Goal: Information Seeking & Learning: Check status

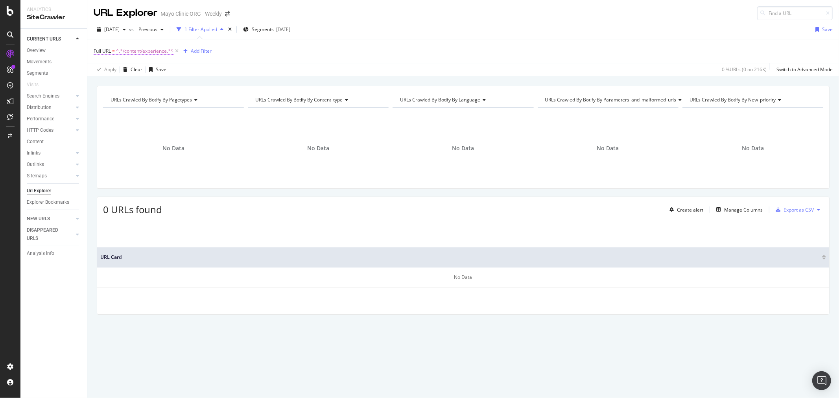
click at [143, 57] on span "^.*/content/experience.*$" at bounding box center [144, 51] width 57 height 11
click at [128, 84] on input "/content/experience" at bounding box center [138, 84] width 74 height 13
drag, startPoint x: 121, startPoint y: 84, endPoint x: 226, endPoint y: 84, distance: 104.6
click at [222, 84] on body "Analytics SiteCrawler CURRENT URLS Overview Movements Segments Visits Search En…" at bounding box center [419, 199] width 839 height 398
type input "/content"
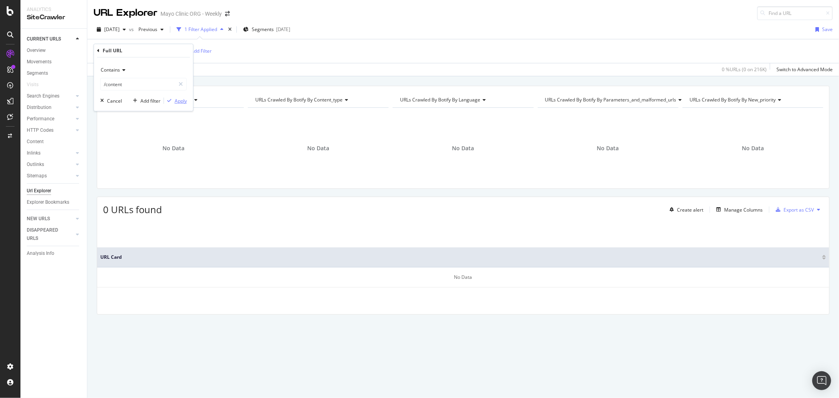
click at [185, 100] on div "Apply" at bounding box center [181, 100] width 12 height 7
click at [162, 47] on span "^.*/content/mayoclinic/.*$" at bounding box center [145, 51] width 58 height 11
click at [157, 71] on div "Contains" at bounding box center [143, 70] width 86 height 13
click at [143, 55] on div "Full URL" at bounding box center [143, 50] width 93 height 13
click at [156, 83] on input "/content/mayoclinic/" at bounding box center [138, 84] width 74 height 13
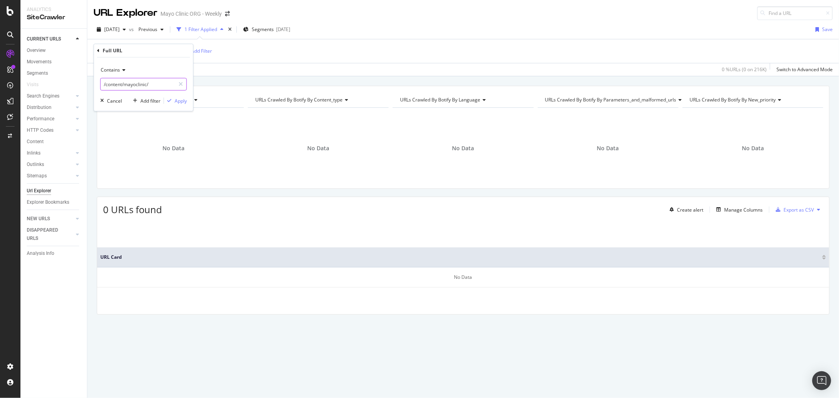
click at [156, 83] on input "/content/mayoclinic/" at bounding box center [138, 84] width 74 height 13
paste input "[URL][DOMAIN_NAME]"
drag, startPoint x: 153, startPoint y: 85, endPoint x: 31, endPoint y: 84, distance: 121.9
click at [31, 84] on body "Analytics SiteCrawler CURRENT URLS Overview Movements Segments Visits Search En…" at bounding box center [419, 199] width 839 height 398
type input "DS00842"
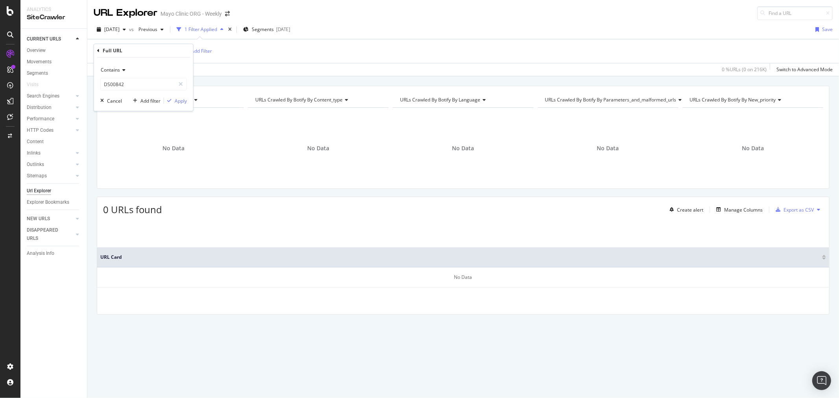
click at [173, 105] on div "Contains DS00842 Cancel Add filter Apply" at bounding box center [143, 83] width 99 height 53
click at [175, 99] on div "Apply" at bounding box center [181, 100] width 12 height 7
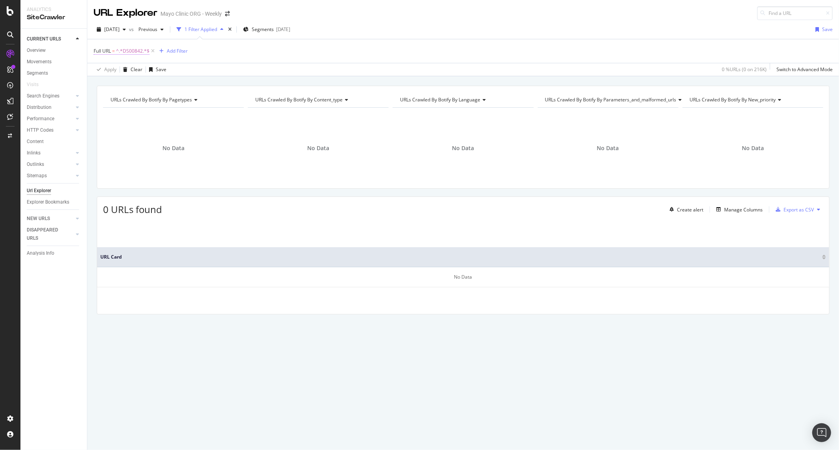
click at [126, 48] on span "^.*DS00842.*$" at bounding box center [132, 51] width 33 height 11
click at [162, 24] on div "Previous" at bounding box center [150, 30] width 31 height 12
click at [211, 84] on div "230K URLs" at bounding box center [211, 86] width 23 height 7
click at [114, 48] on span "=" at bounding box center [113, 51] width 3 height 7
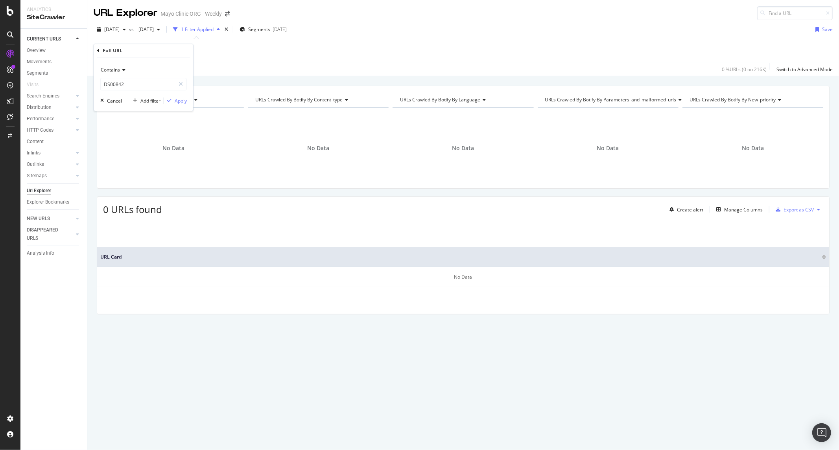
click at [118, 65] on div "Contains" at bounding box center [143, 70] width 86 height 13
click at [128, 103] on div "Starts with" at bounding box center [144, 106] width 84 height 10
click at [137, 85] on input "DS00842" at bounding box center [138, 84] width 74 height 13
paste input "https://www.mayoclinic.org/health"
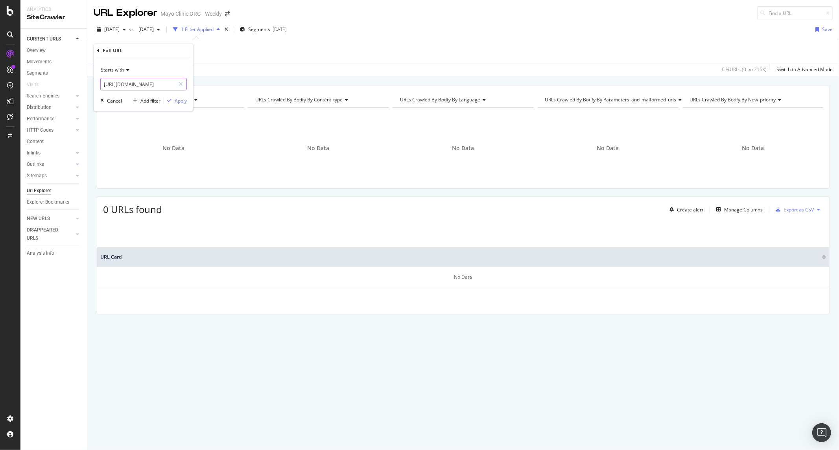
scroll to position [0, 7]
type input "https://www.mayoclinic.org/health"
click at [184, 104] on div "Apply" at bounding box center [181, 100] width 12 height 7
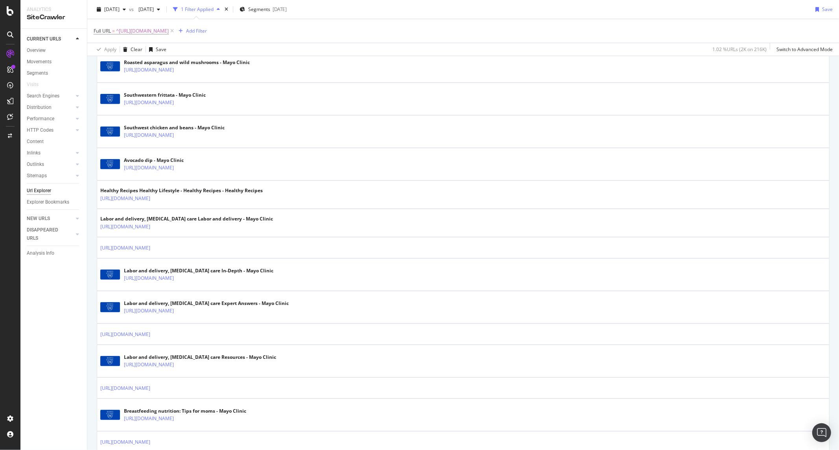
scroll to position [961, 0]
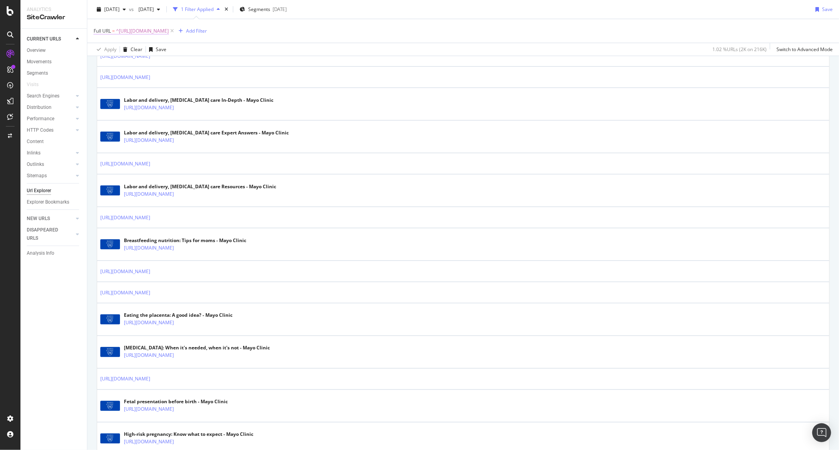
click at [169, 32] on span "^https://www.mayoclinic.org/health.*$" at bounding box center [142, 31] width 53 height 11
click at [165, 64] on input "https://www.mayoclinic.org/health" at bounding box center [138, 63] width 74 height 13
click at [145, 64] on input "https://www.mayoclinic.org/health" at bounding box center [138, 63] width 74 height 13
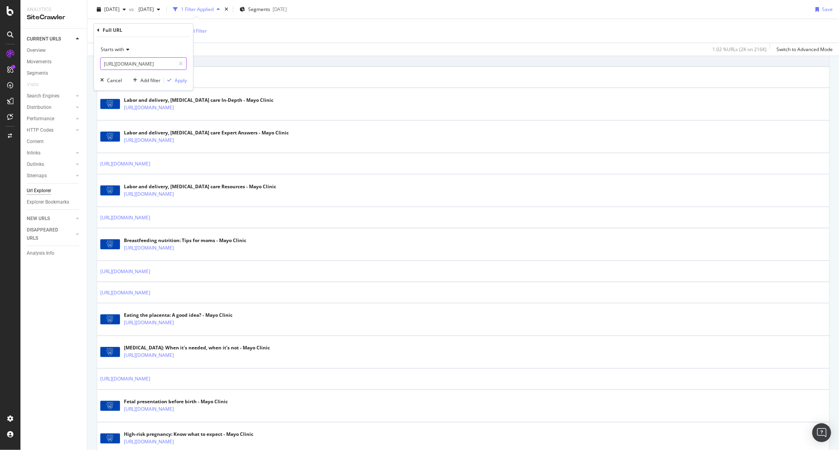
scroll to position [0, 7]
drag, startPoint x: 140, startPoint y: 64, endPoint x: 218, endPoint y: 65, distance: 77.8
click at [218, 65] on body "Analytics SiteCrawler CURRENT URLS Overview Movements Segments Visits Search En…" at bounding box center [419, 225] width 839 height 450
type input "https://www.mayoclinic.org/health/"
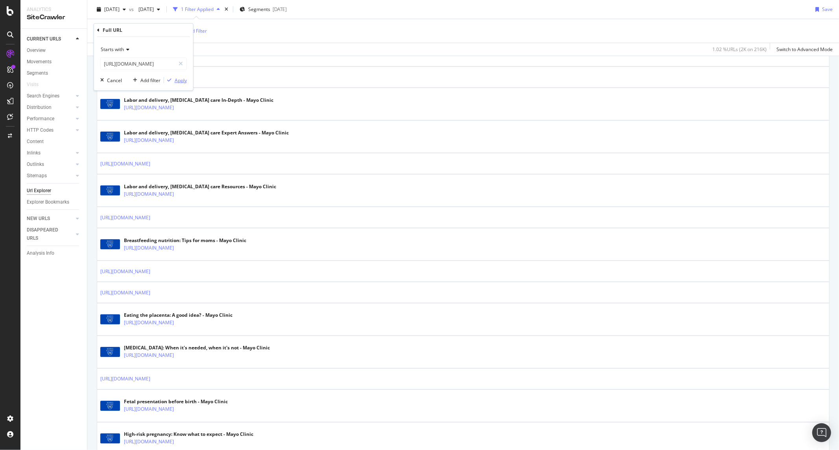
click at [182, 82] on div "Apply" at bounding box center [181, 80] width 12 height 7
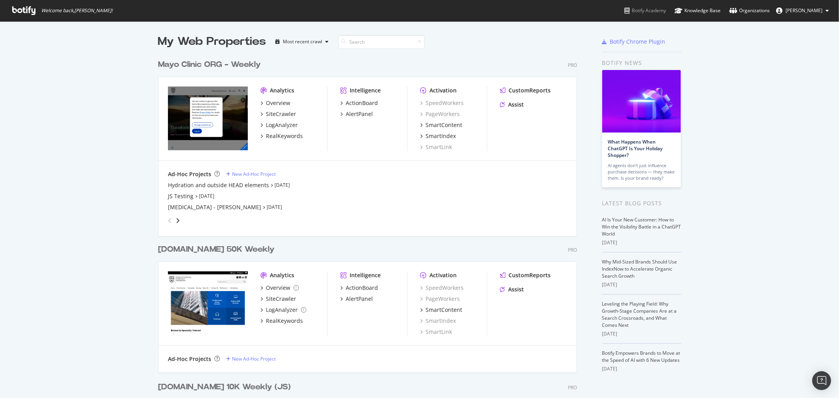
scroll to position [391, 826]
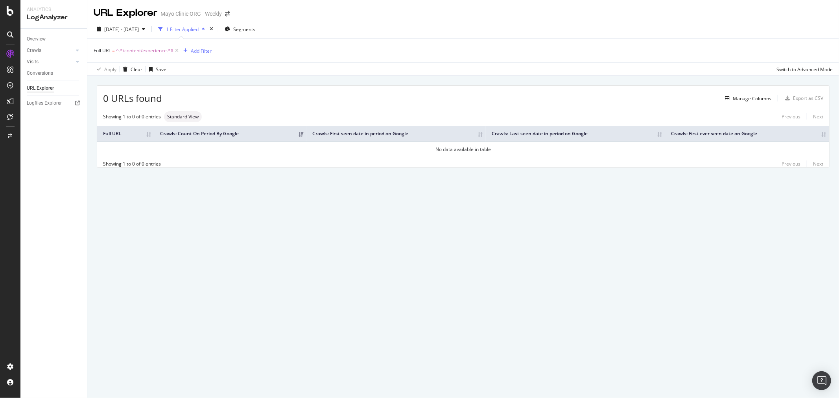
click at [135, 50] on span "^.*/content/experience.*$" at bounding box center [144, 50] width 57 height 11
type input "/content"
click at [183, 100] on div "Apply" at bounding box center [181, 100] width 12 height 7
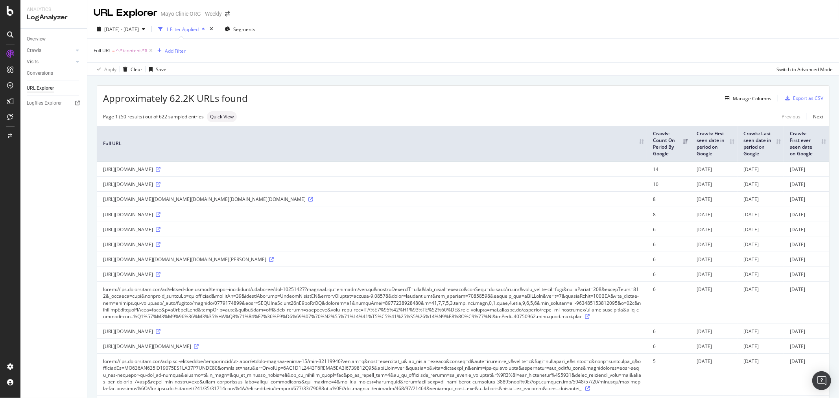
click at [197, 169] on div "https://www.mayoclinic.org/content/mayo-edu/es/research/training-grant-programs…" at bounding box center [372, 169] width 538 height 7
click at [200, 185] on div "https://www.mayoclinic.org/sitecore/content/kcms/gbs/patient%20consumer/connect…" at bounding box center [372, 184] width 538 height 7
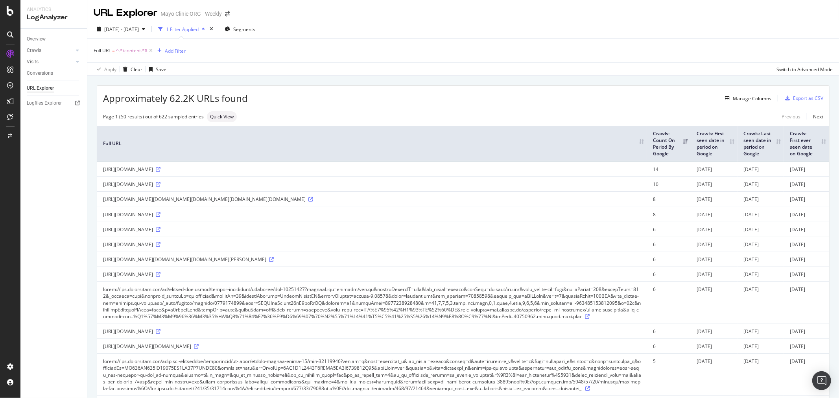
drag, startPoint x: 202, startPoint y: 184, endPoint x: 252, endPoint y: 186, distance: 49.2
click at [252, 186] on div "https://www.mayoclinic.org/sitecore/content/kcms/gbs/patient%20consumer/connect…" at bounding box center [372, 184] width 538 height 7
click at [138, 49] on span "^.*/content.*$" at bounding box center [131, 50] width 31 height 11
click at [151, 89] on input "/content" at bounding box center [138, 83] width 74 height 13
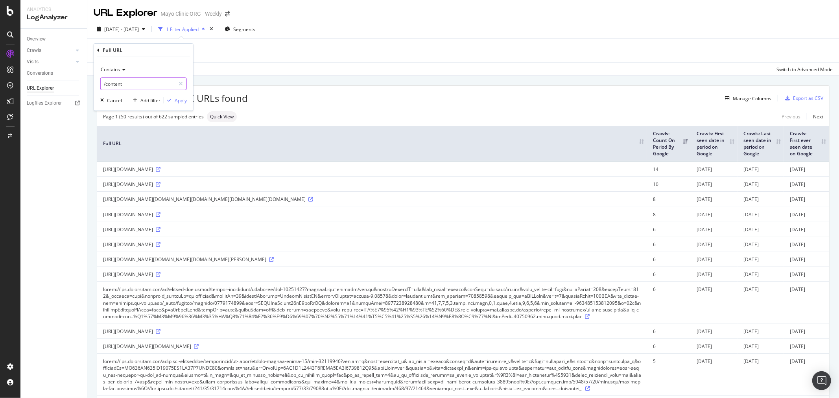
paste input "https://www.mayoclinic.org/health/dust-mites/DS00842"
click at [152, 87] on input "https://www.mayoclinic.org/health/dust-mites/DS00842" at bounding box center [138, 83] width 74 height 13
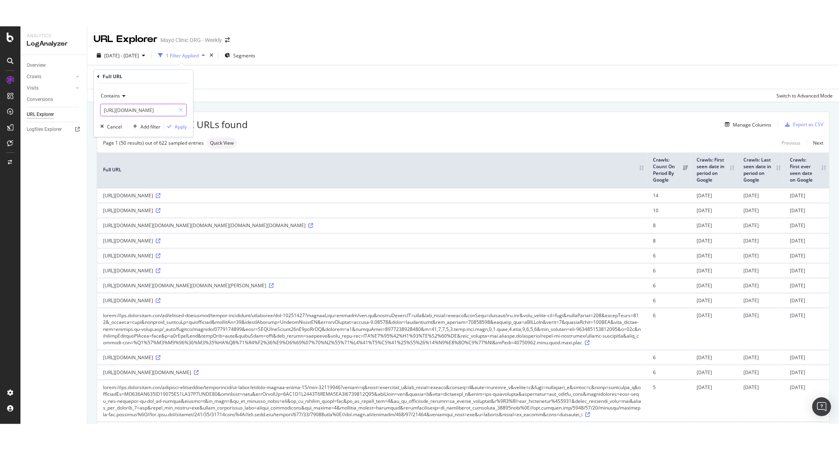
scroll to position [0, 0]
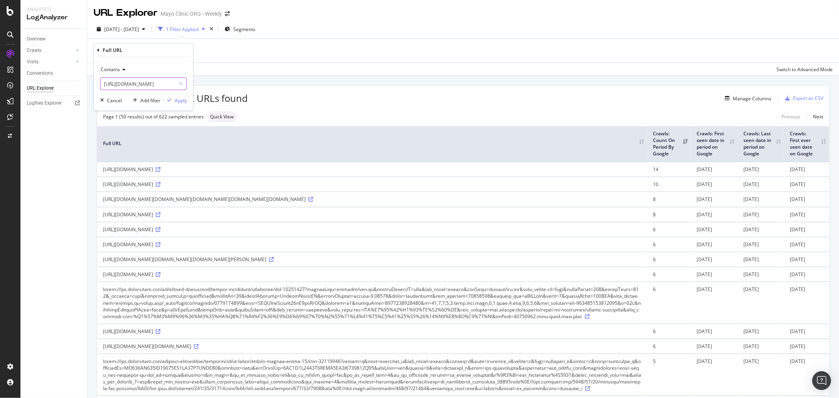
drag, startPoint x: 151, startPoint y: 84, endPoint x: -72, endPoint y: 79, distance: 223.7
click at [0, 79] on html "Analytics LogAnalyzer Overview Crawls Daily Distribution Segments Distribution …" at bounding box center [419, 199] width 839 height 398
type input "DS00842"
click at [185, 99] on div "Apply" at bounding box center [181, 100] width 12 height 7
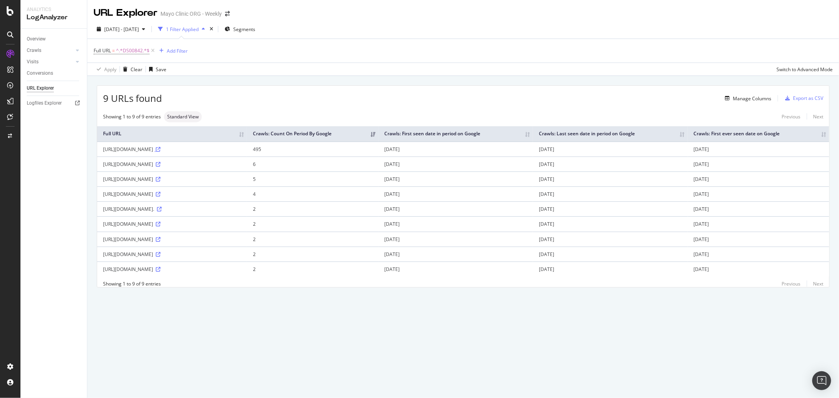
click at [160, 151] on icon at bounding box center [158, 149] width 5 height 5
click at [182, 149] on div "https://www.mayoclinic.org/health/dust-mites/DS00842" at bounding box center [172, 149] width 138 height 7
click at [272, 123] on div "Full URL Crawls: Count On Period By Google Crawls: First seen date in period on…" at bounding box center [463, 201] width 732 height 158
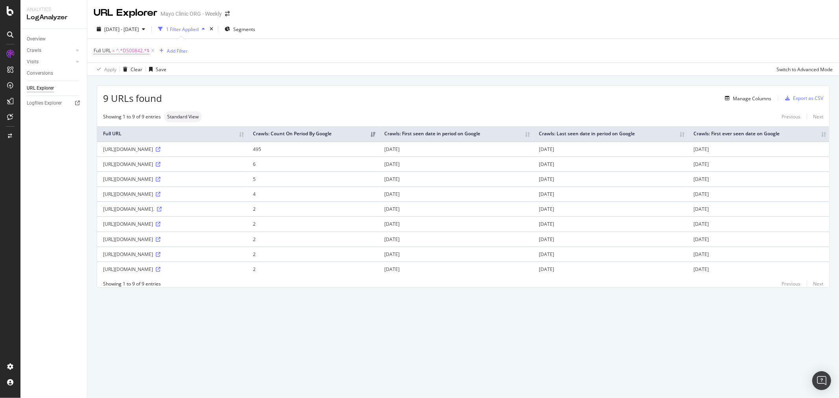
click at [361, 153] on td "495" at bounding box center [312, 149] width 131 height 15
click at [361, 151] on td "495" at bounding box center [312, 149] width 131 height 15
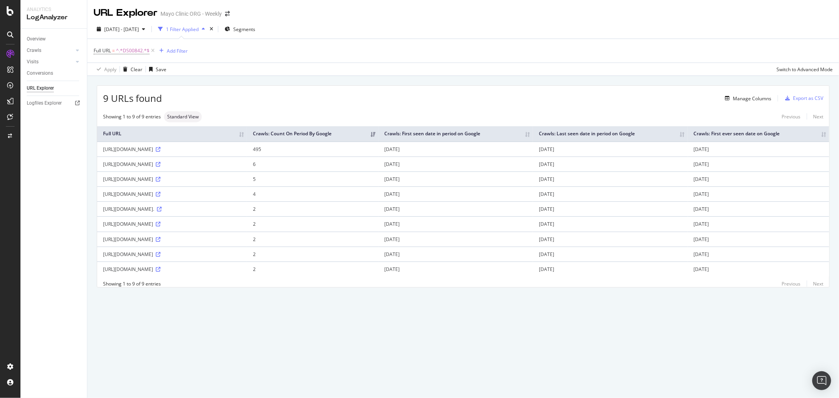
click at [247, 150] on td "https://www.mayoclinic.org/health/dust-mites/DS00842" at bounding box center [172, 149] width 150 height 15
drag, startPoint x: 181, startPoint y: 150, endPoint x: 219, endPoint y: 151, distance: 38.2
click at [219, 151] on div "https://www.mayoclinic.org/health/dust-mites/DS00842" at bounding box center [172, 149] width 138 height 7
drag, startPoint x: 223, startPoint y: 149, endPoint x: 98, endPoint y: 147, distance: 125.0
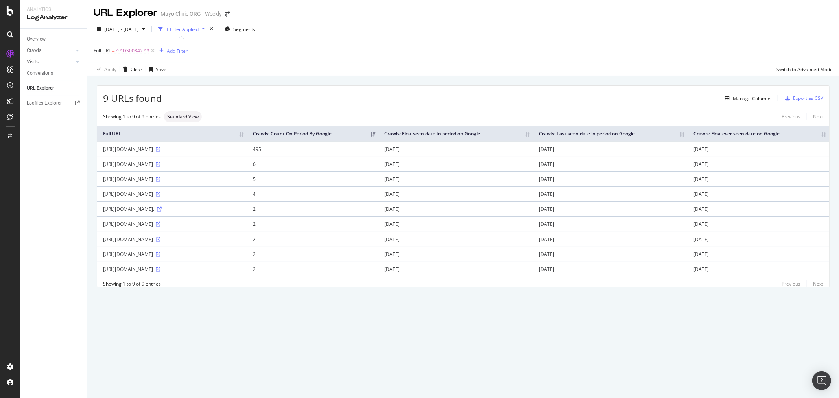
click at [98, 147] on td "https://www.mayoclinic.org/health/dust-mites/DS00842" at bounding box center [172, 149] width 150 height 15
click at [139, 130] on th "Full URL" at bounding box center [172, 133] width 150 height 15
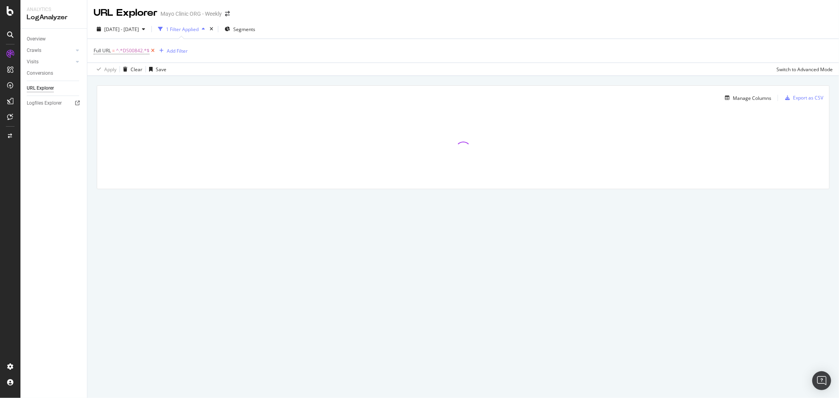
click at [155, 52] on icon at bounding box center [152, 51] width 7 height 8
click at [126, 50] on div "Add Filter" at bounding box center [463, 50] width 739 height 22
click at [120, 50] on div "Add Filter" at bounding box center [114, 50] width 21 height 7
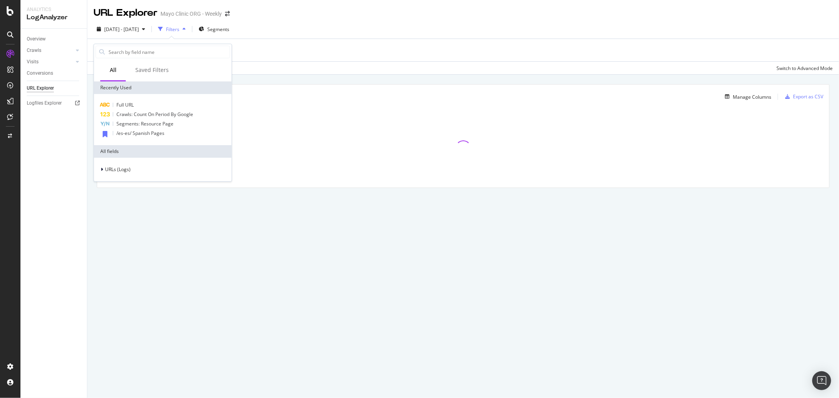
click at [283, 38] on div "2025 May. 19th - Aug. 18th Filters Segments" at bounding box center [462, 31] width 751 height 16
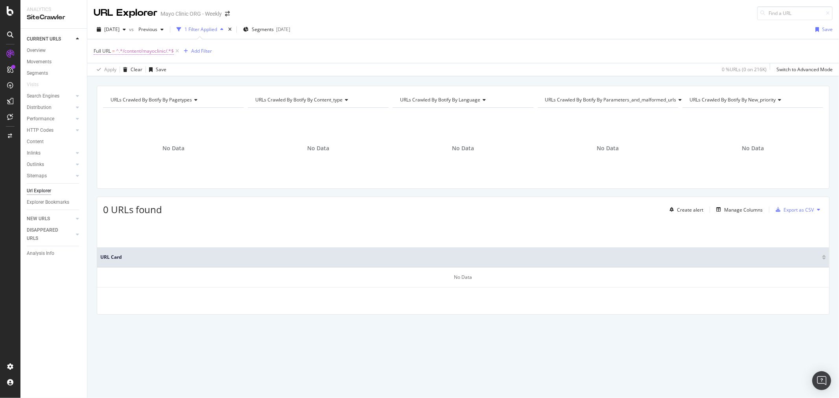
click at [140, 52] on span "^.*/content/mayoclinic/.*$" at bounding box center [145, 51] width 58 height 11
click at [161, 80] on input "/content/mayoclinic/" at bounding box center [138, 84] width 74 height 13
click at [162, 80] on input "/content/mayoclinic/" at bounding box center [138, 84] width 74 height 13
type input "/content/mayoclinic"
click at [173, 99] on div "button" at bounding box center [169, 100] width 11 height 5
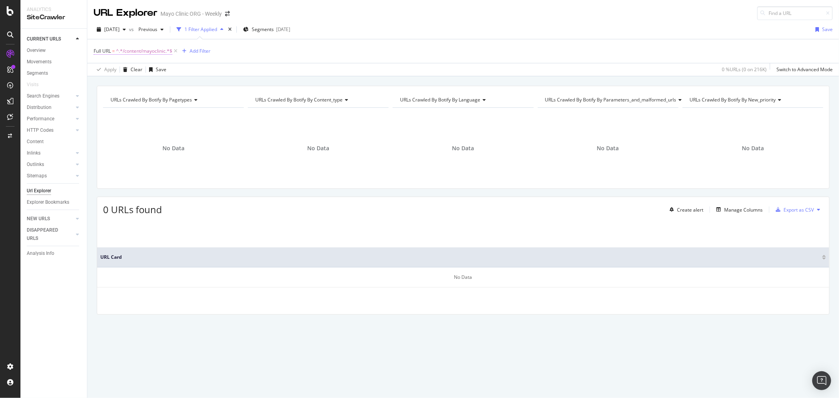
click at [155, 52] on span "^.*/content/mayoclinic.*$" at bounding box center [144, 51] width 56 height 11
type input "/content"
click at [181, 97] on button "Apply" at bounding box center [175, 101] width 23 height 8
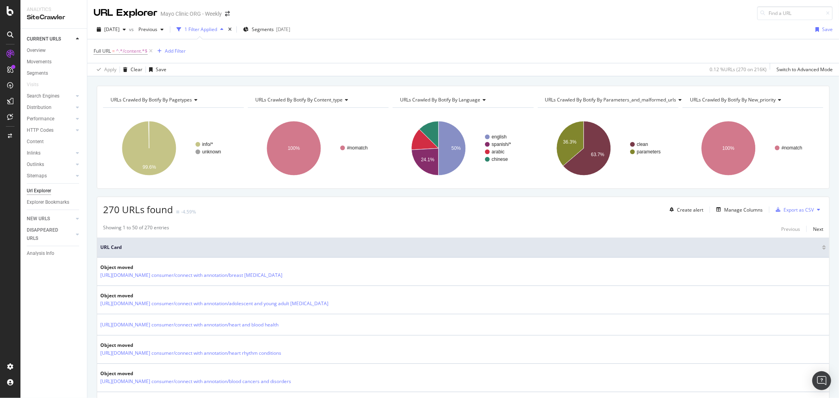
scroll to position [262, 0]
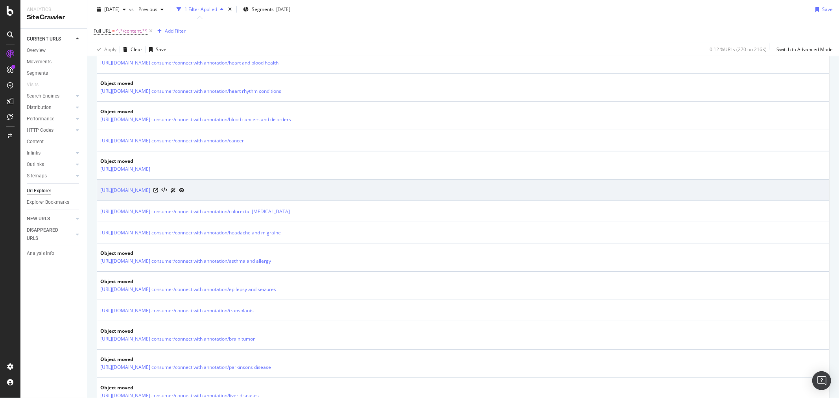
drag, startPoint x: 208, startPoint y: 197, endPoint x: 177, endPoint y: 197, distance: 31.1
click at [177, 197] on td "https://www.mayoclinic.org/content/mayoclinc/zh-hans/about-this-site/meet-our-m…" at bounding box center [463, 190] width 732 height 21
click at [195, 197] on td "https://www.mayoclinic.org/content/mayoclinc/zh-hans/about-this-site/meet-our-m…" at bounding box center [463, 190] width 732 height 21
click at [204, 197] on td "https://www.mayoclinic.org/content/mayoclinc/zh-hans/about-this-site/meet-our-m…" at bounding box center [463, 190] width 732 height 21
drag, startPoint x: 202, startPoint y: 197, endPoint x: 162, endPoint y: 201, distance: 39.9
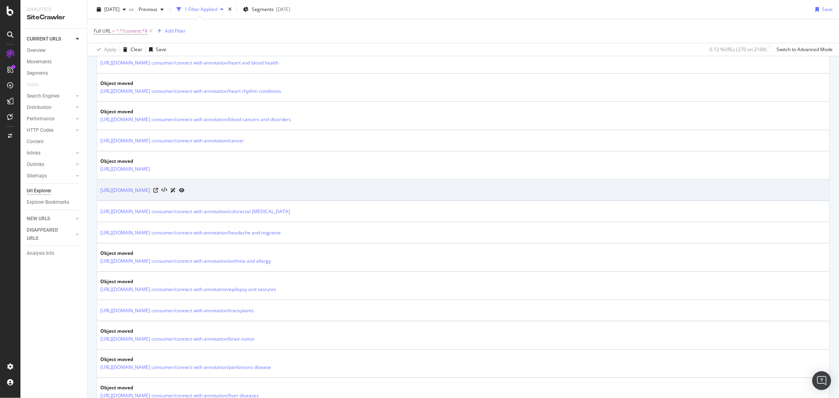
click at [162, 201] on td "https://www.mayoclinic.org/content/mayoclinc/zh-hans/about-this-site/meet-our-m…" at bounding box center [463, 190] width 732 height 21
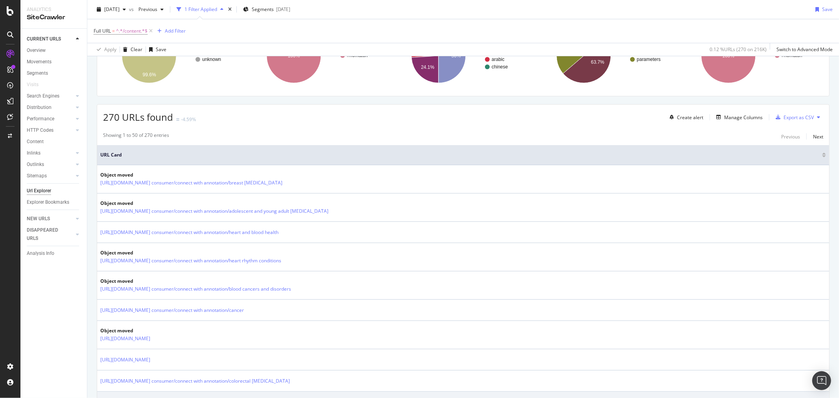
scroll to position [305, 0]
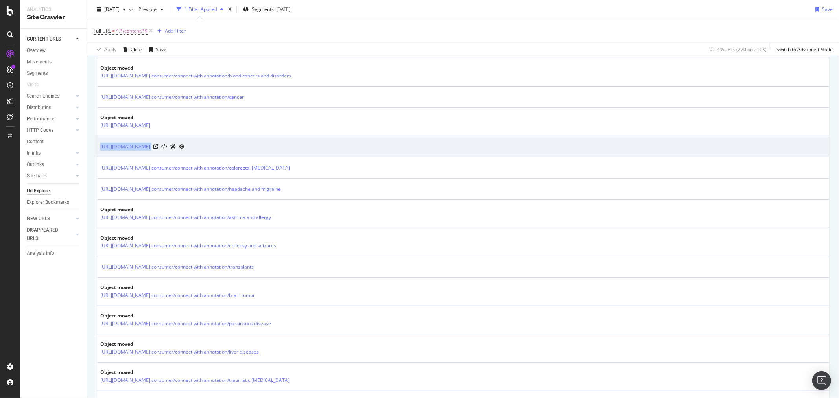
drag, startPoint x: 315, startPoint y: 155, endPoint x: 100, endPoint y: 157, distance: 215.1
click at [100, 157] on td "https://www.mayoclinic.org/content/mayoclinc/zh-hans/about-this-site/meet-our-m…" at bounding box center [463, 146] width 732 height 21
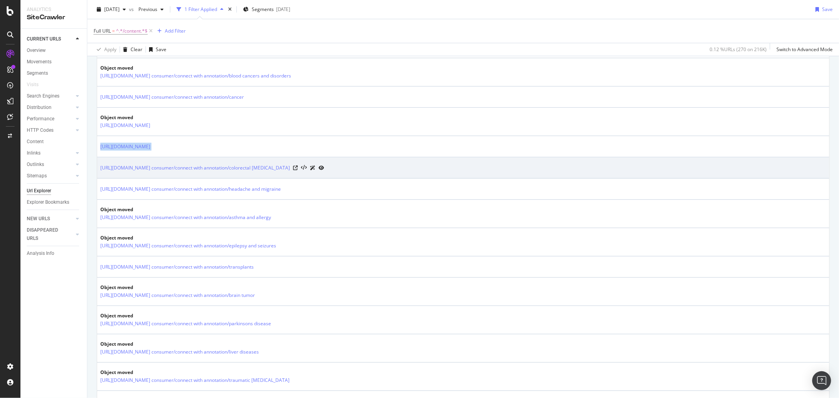
copy tbody "https://www.mayoclinic.org/content/mayoclinc/zh-hans/about-this-site/meet-our-m…"
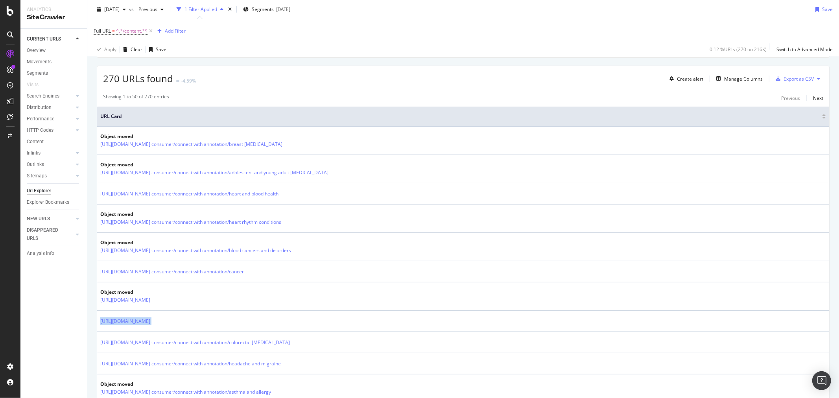
scroll to position [0, 0]
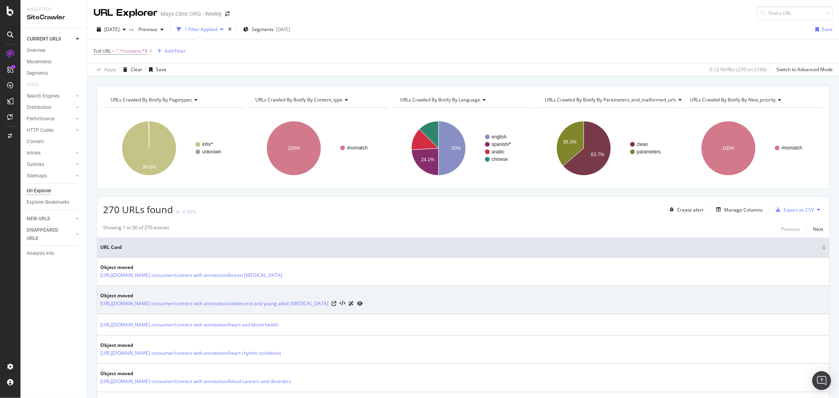
click at [362, 300] on div at bounding box center [346, 303] width 31 height 8
click at [336, 304] on icon at bounding box center [333, 303] width 5 height 5
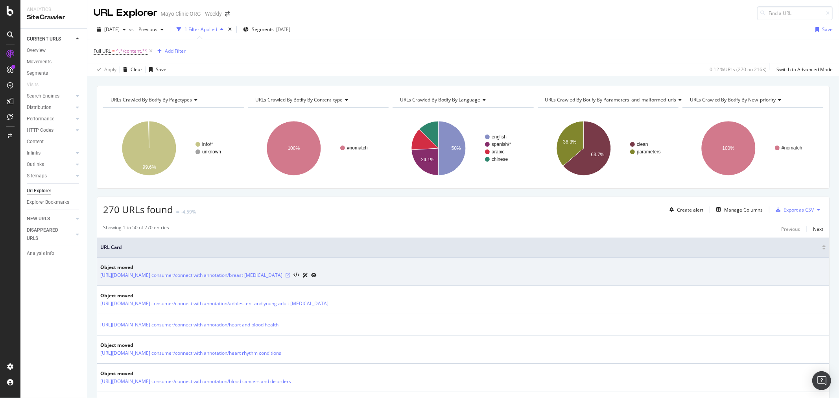
click at [290, 276] on icon at bounding box center [287, 275] width 5 height 5
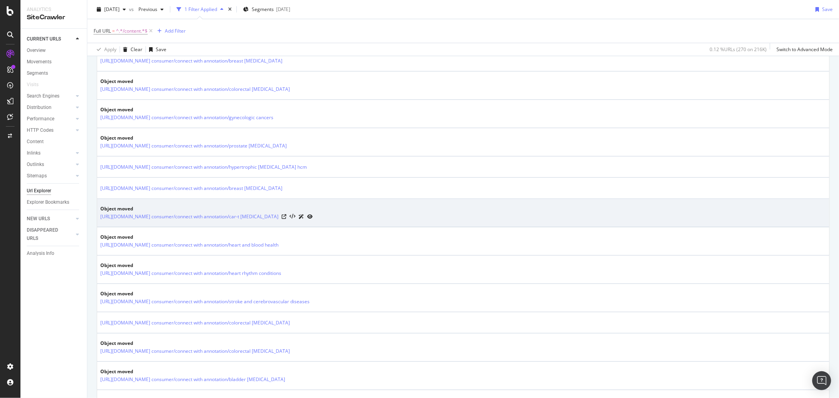
scroll to position [742, 0]
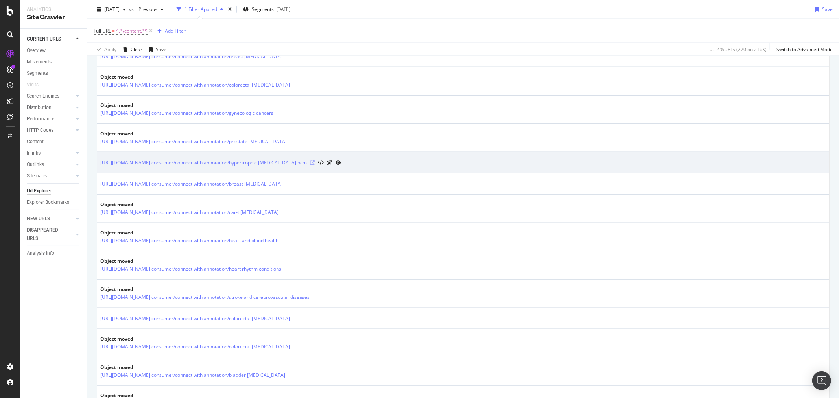
click at [315, 164] on icon at bounding box center [312, 162] width 5 height 5
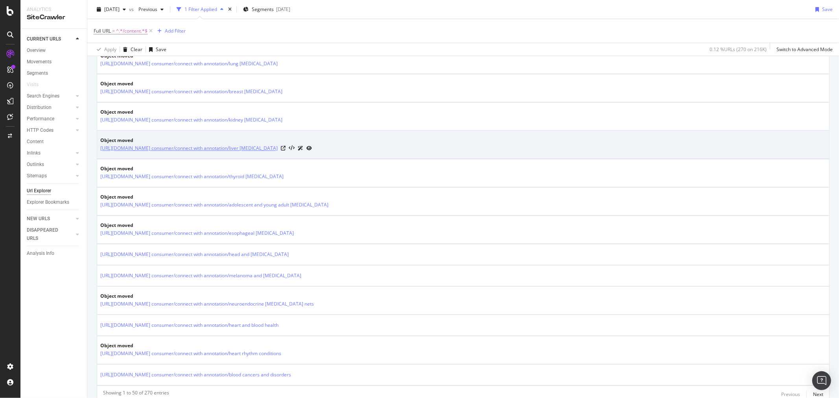
scroll to position [1223, 0]
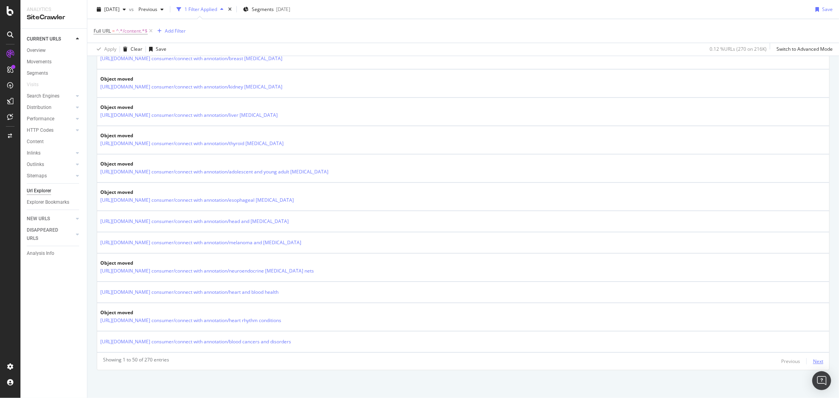
click at [813, 359] on div "Next" at bounding box center [818, 361] width 10 height 7
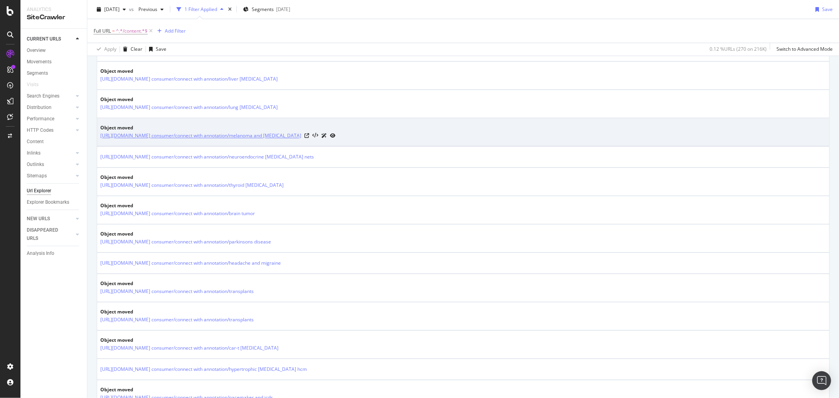
scroll to position [1294, 0]
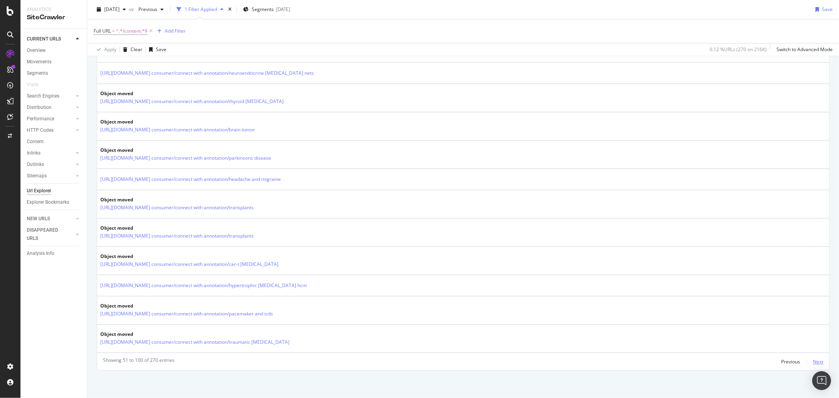
click at [813, 361] on div "Next" at bounding box center [818, 361] width 10 height 7
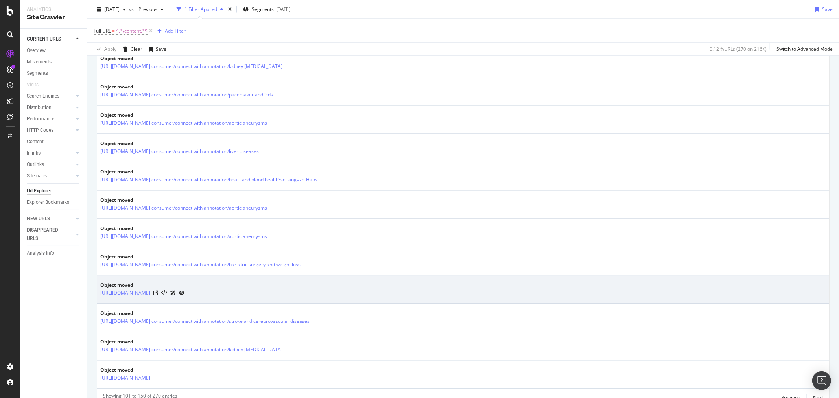
scroll to position [1259, 0]
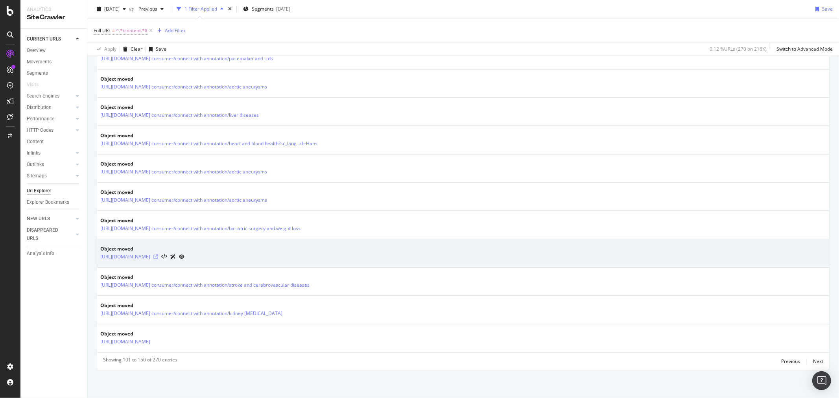
click at [158, 257] on icon at bounding box center [155, 257] width 5 height 5
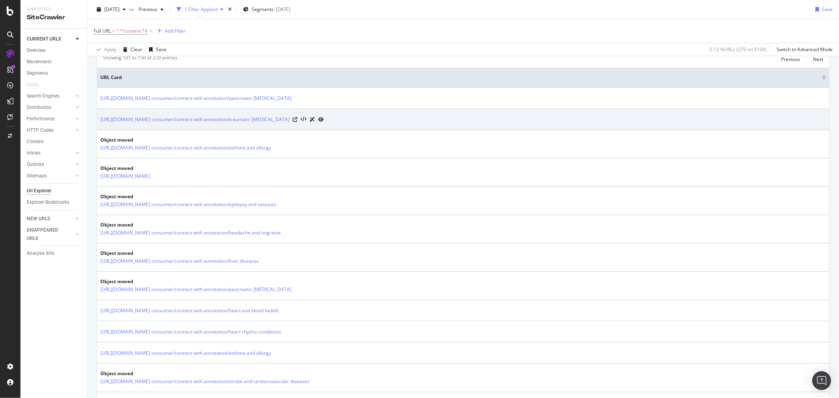
scroll to position [167, 0]
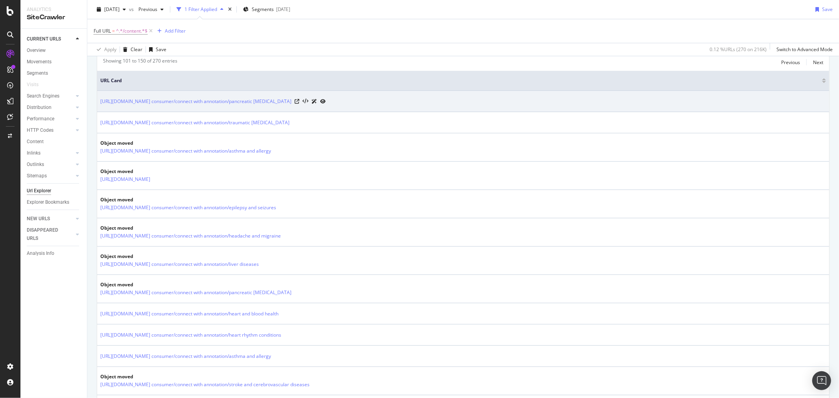
click at [326, 101] on icon at bounding box center [323, 101] width 6 height 5
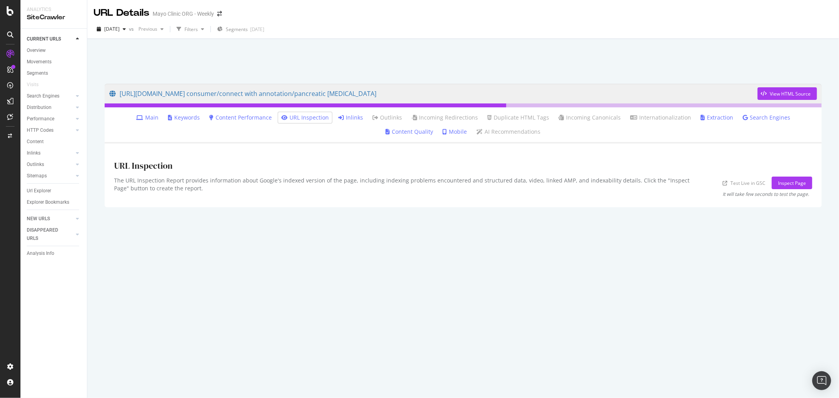
click at [338, 117] on link "Inlinks" at bounding box center [350, 118] width 25 height 8
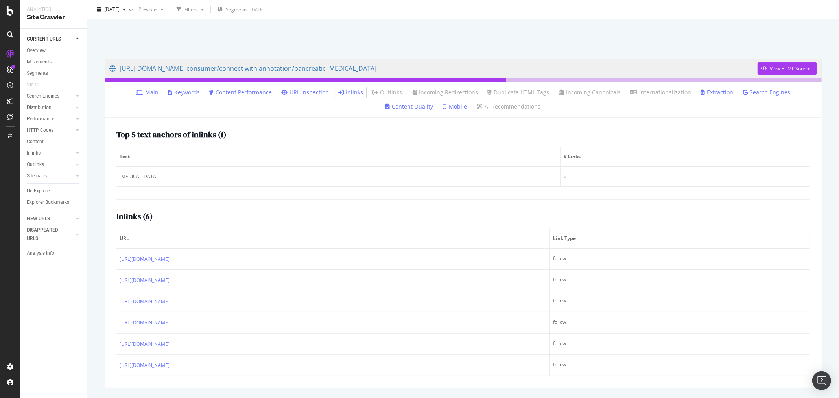
scroll to position [39, 0]
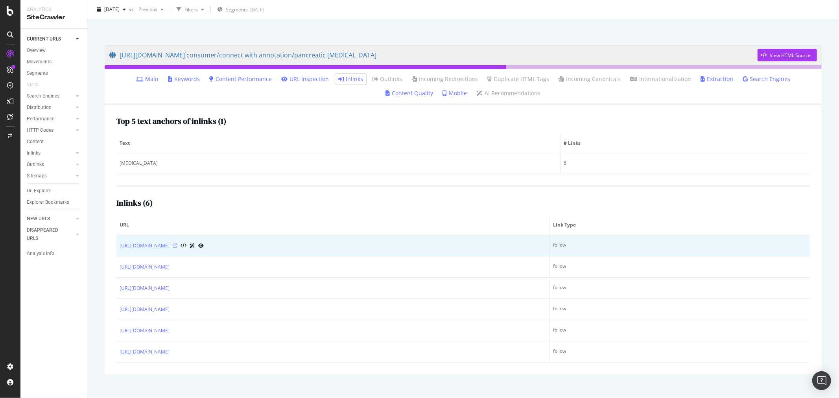
click at [177, 246] on icon at bounding box center [175, 245] width 5 height 5
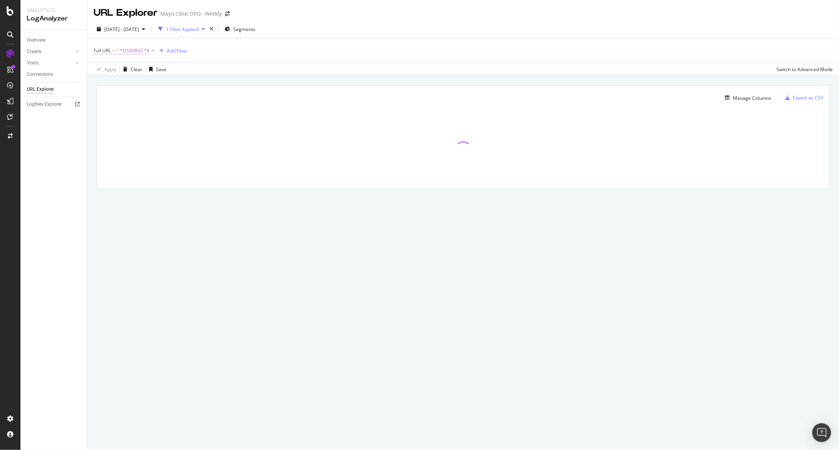
click at [131, 52] on span "^.*DS00842.*$" at bounding box center [132, 50] width 33 height 11
click at [131, 80] on input "DS00842" at bounding box center [138, 83] width 74 height 13
type input ".org/health/"
click at [182, 107] on div "Contains .org/health/ Cancel Add filter Apply" at bounding box center [143, 83] width 99 height 53
click at [182, 101] on div "Apply" at bounding box center [181, 100] width 12 height 7
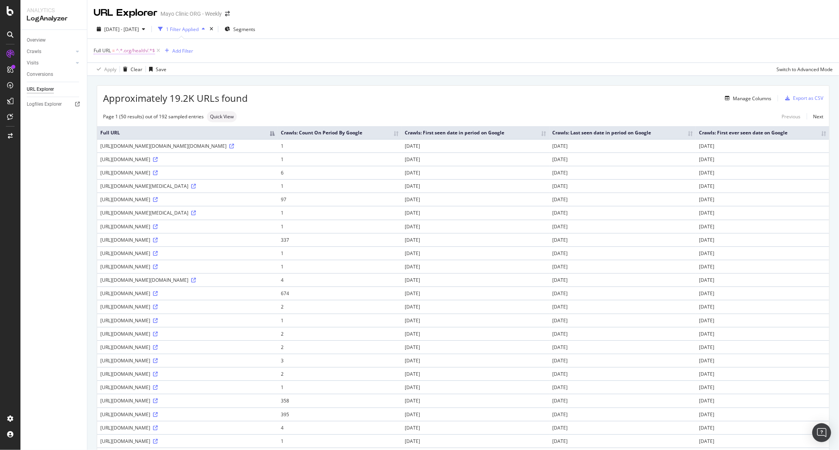
click at [127, 53] on span "^.*.org/health/.*$" at bounding box center [135, 50] width 39 height 11
click at [250, 65] on div "Apply Clear Save Switch to Advanced Mode" at bounding box center [462, 69] width 751 height 13
drag, startPoint x: 101, startPoint y: 153, endPoint x: 178, endPoint y: 158, distance: 77.2
click at [178, 149] on div "https://www.mayoclinic.org/es-es/healthy-lifestyle/nutrition-and-healthy-eating…" at bounding box center [187, 146] width 174 height 7
drag, startPoint x: 100, startPoint y: 187, endPoint x: 176, endPoint y: 187, distance: 75.9
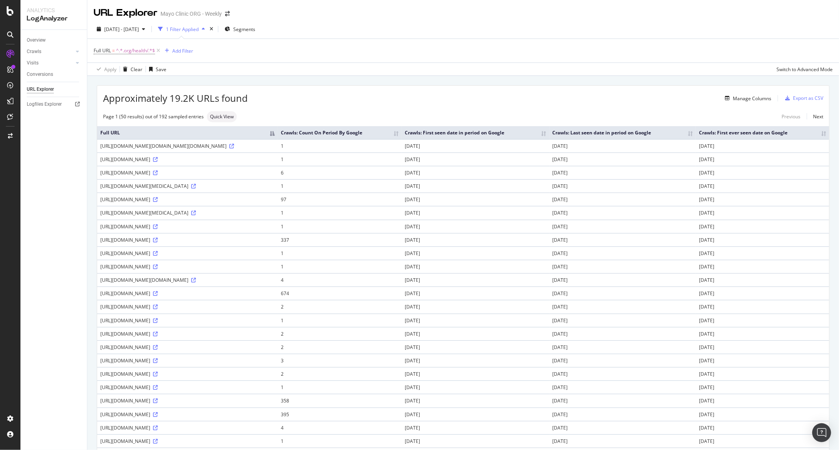
click at [176, 176] on div "https://www.mayoclinic.org/health/acne/DS00169/DSECTION=symptoms" at bounding box center [187, 172] width 174 height 7
copy div "https://www.mayoclinic.org/health"
click at [118, 49] on span "^.*.org/health/.*$" at bounding box center [135, 50] width 39 height 11
click at [137, 90] on input ".org/health/" at bounding box center [138, 83] width 74 height 13
click at [137, 87] on input ".org/health/" at bounding box center [138, 83] width 74 height 13
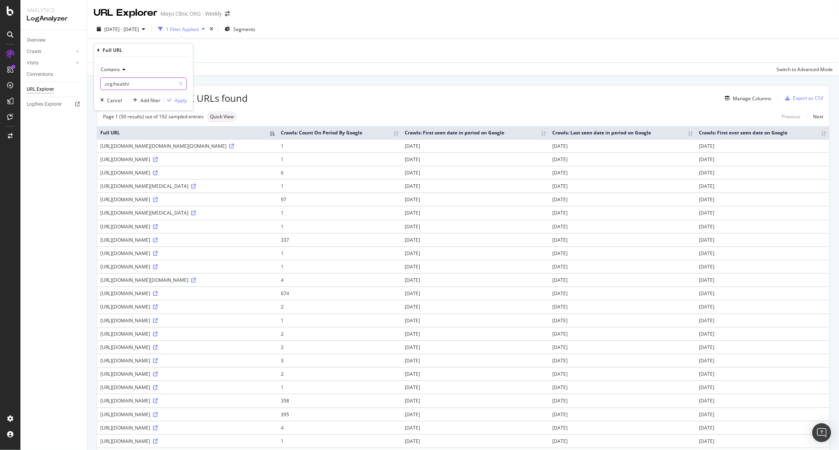
click at [137, 87] on input ".org/health/" at bounding box center [138, 83] width 74 height 13
paste input "https://www.mayoclinic.org/health"
type input "https://www.mayoclinic.org/health"
click at [118, 69] on span "Contains" at bounding box center [110, 69] width 19 height 7
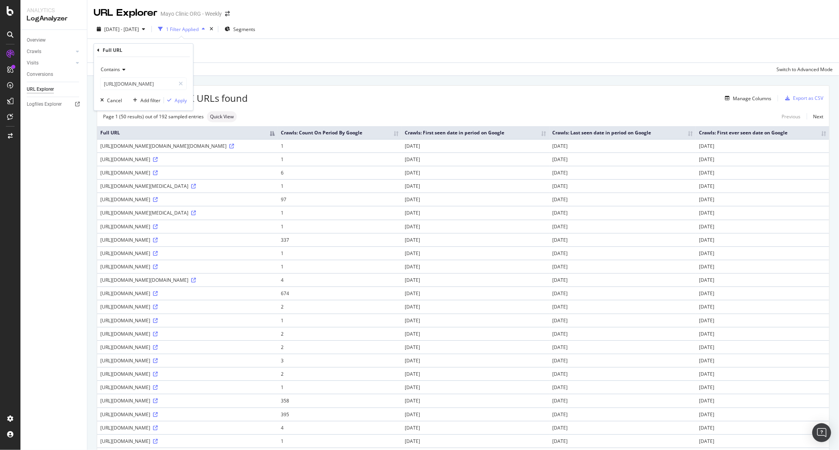
scroll to position [0, 0]
click at [116, 106] on span "Starts with" at bounding box center [115, 106] width 23 height 7
click at [177, 99] on div "Apply" at bounding box center [181, 100] width 12 height 7
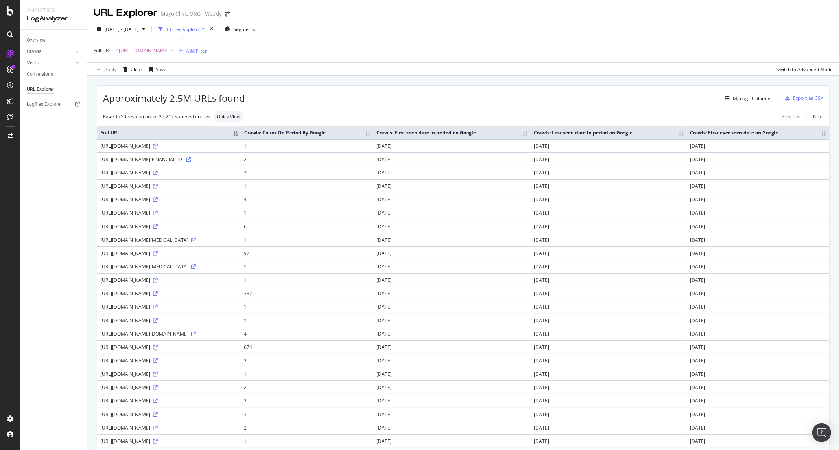
click at [373, 138] on th "Crawls: Count On Period By Google" at bounding box center [307, 132] width 132 height 13
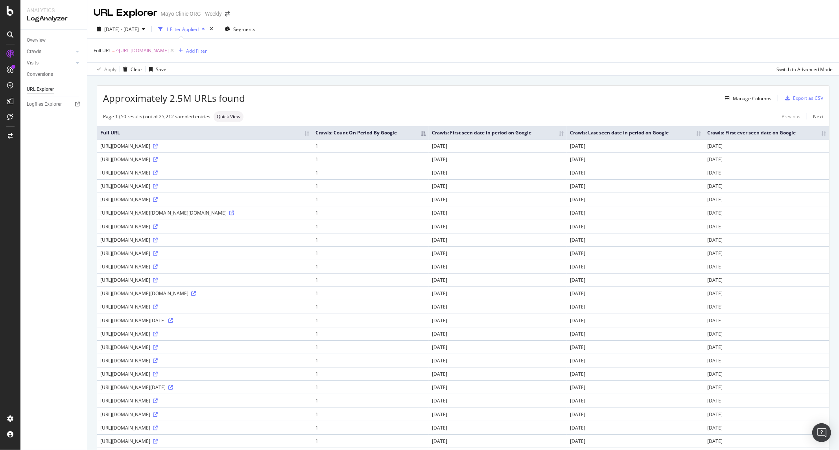
click at [429, 139] on th "Crawls: Count On Period By Google" at bounding box center [370, 132] width 116 height 13
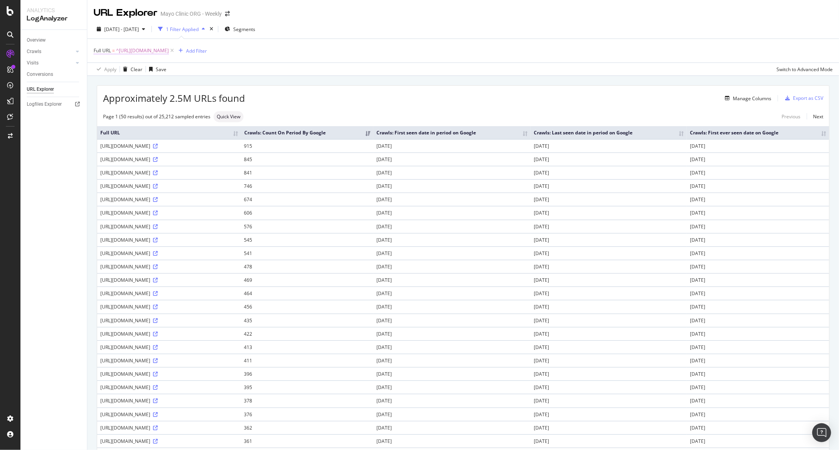
click at [160, 51] on span "^https://www.mayoclinic.org/health.*$" at bounding box center [142, 50] width 53 height 11
click at [151, 83] on input "https://www.mayoclinic.org/health" at bounding box center [138, 83] width 74 height 13
click at [155, 85] on input "https://www.mayoclinic.org/health" at bounding box center [138, 83] width 74 height 13
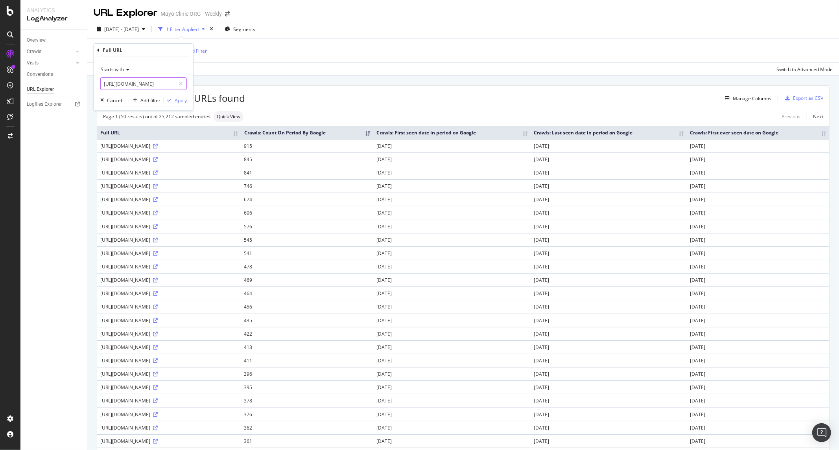
scroll to position [0, 7]
drag, startPoint x: 147, startPoint y: 84, endPoint x: 284, endPoint y: 84, distance: 136.4
click at [284, 84] on body "Analytics LogAnalyzer Overview Crawls Daily Distribution Segments Distribution …" at bounding box center [419, 225] width 839 height 450
click at [168, 79] on input "https://www.mayoclinic.org/health" at bounding box center [138, 83] width 74 height 13
click at [168, 82] on input "https://www.mayoclinic.org/health" at bounding box center [138, 83] width 74 height 13
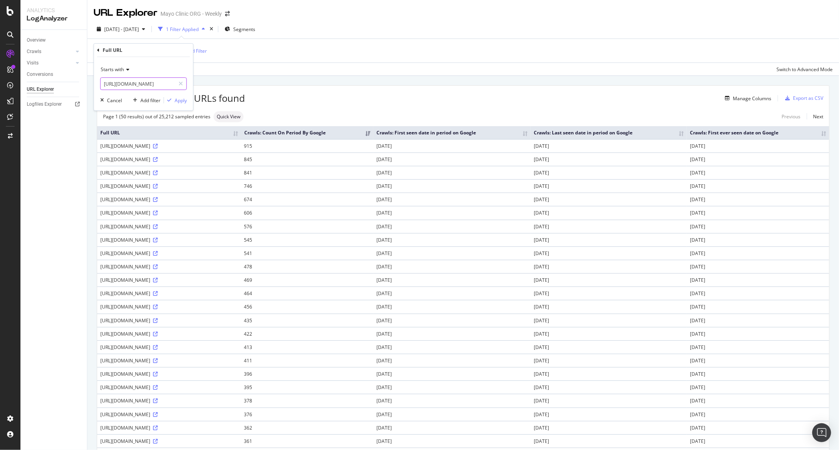
scroll to position [0, 9]
type input "https://www.mayoclinic.org/health/"
click at [401, 96] on div "Manage Columns" at bounding box center [508, 98] width 526 height 9
click at [169, 51] on span "^https://www.mayoclinic.org/health.*$" at bounding box center [142, 50] width 53 height 11
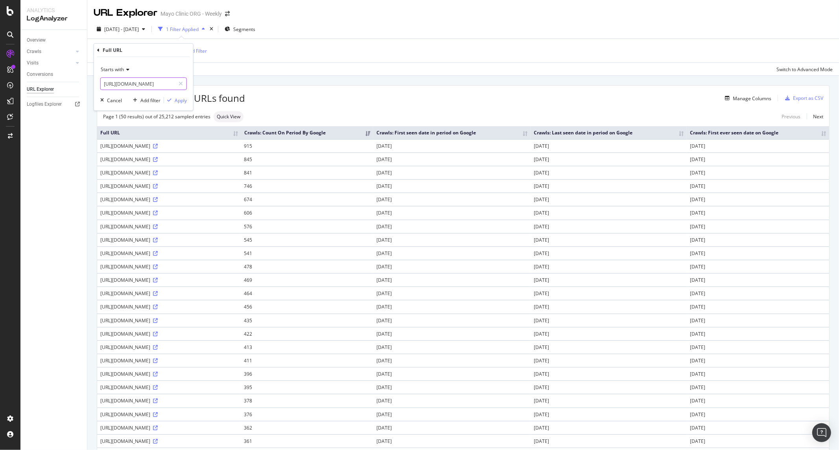
click at [169, 85] on input "https://www.mayoclinic.org/health" at bounding box center [138, 83] width 74 height 13
click at [166, 85] on input "https://www.mayoclinic.org/health" at bounding box center [138, 83] width 74 height 13
type input "https://www.mayoclinic.org/health/"
click at [178, 101] on div "Apply" at bounding box center [181, 100] width 12 height 7
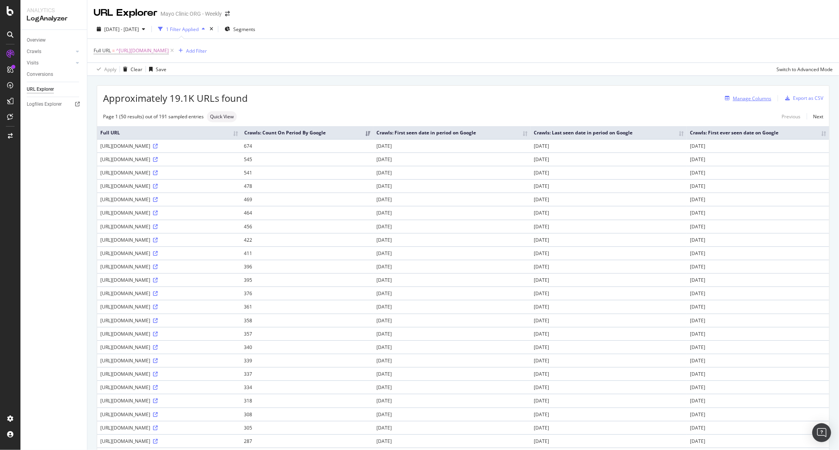
click at [737, 103] on div "Manage Columns" at bounding box center [746, 98] width 50 height 9
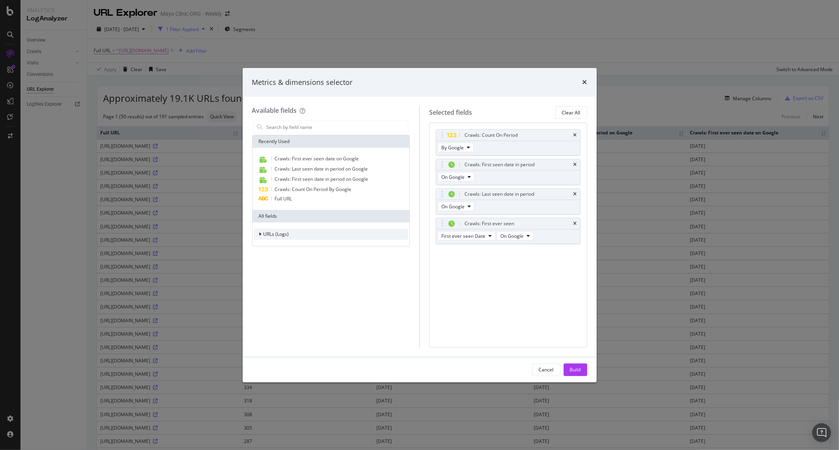
click at [288, 237] on div "URLs (Logs)" at bounding box center [276, 234] width 26 height 7
click at [288, 247] on span "URL Scheme" at bounding box center [282, 245] width 28 height 7
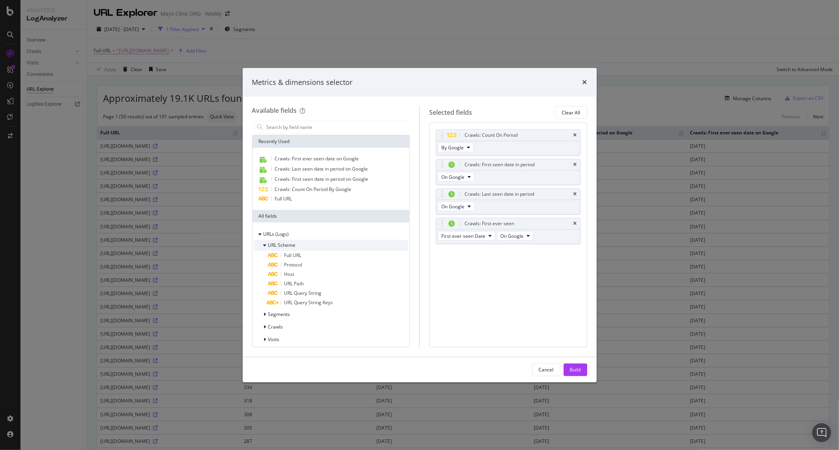
click at [288, 247] on span "URL Scheme" at bounding box center [282, 245] width 28 height 7
click at [280, 259] on span "Segments" at bounding box center [279, 257] width 22 height 7
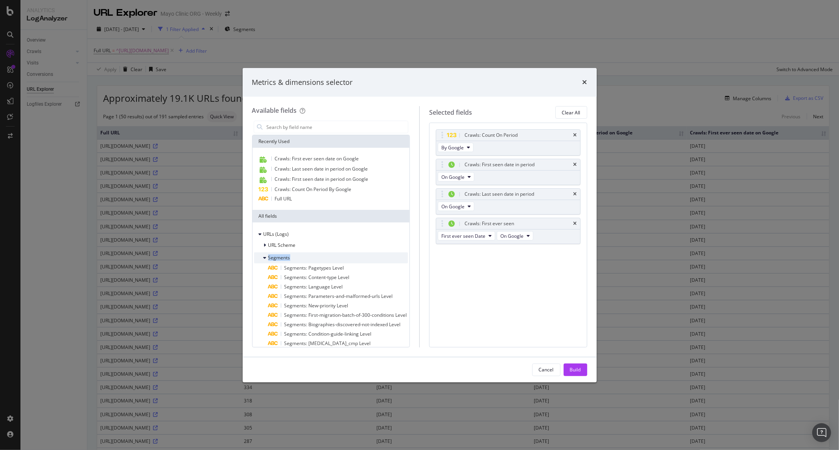
click at [280, 259] on span "Segments" at bounding box center [279, 257] width 22 height 7
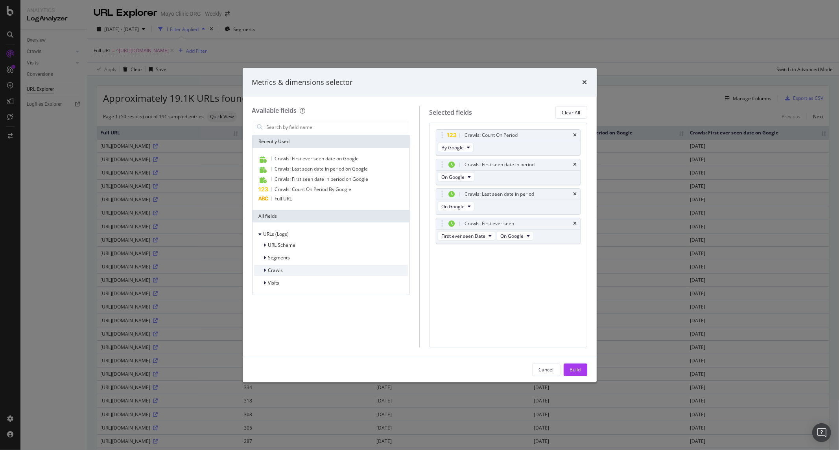
click at [280, 270] on span "Crawls" at bounding box center [275, 270] width 15 height 7
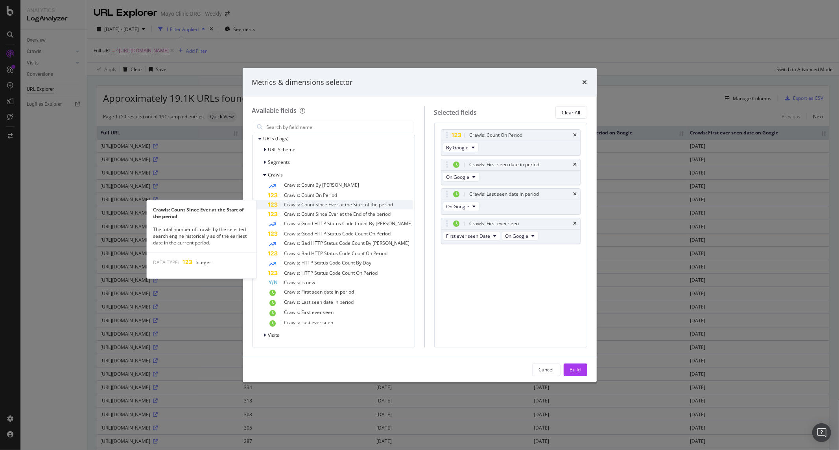
scroll to position [96, 0]
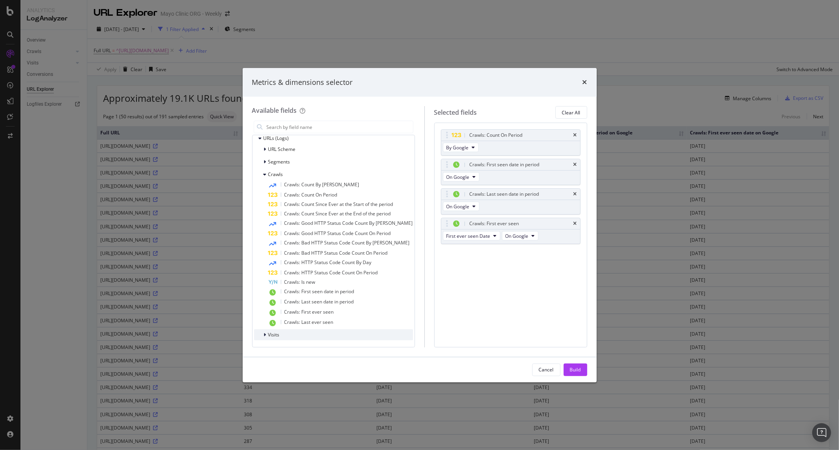
click at [284, 338] on div "Visits" at bounding box center [333, 334] width 159 height 11
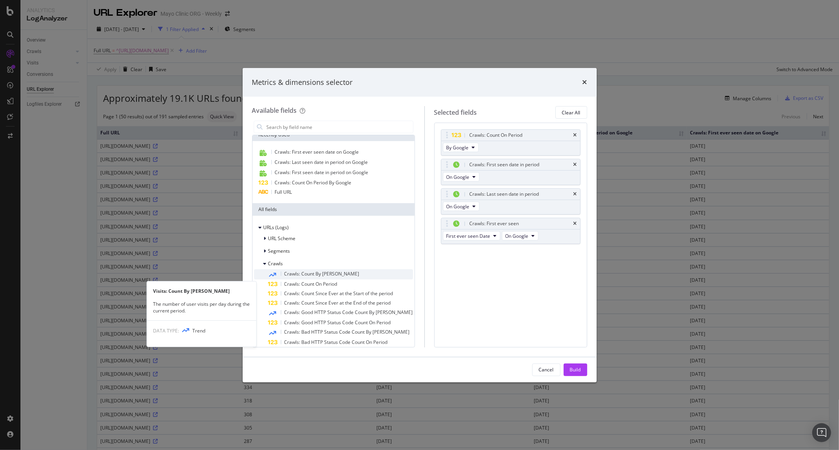
scroll to position [0, 0]
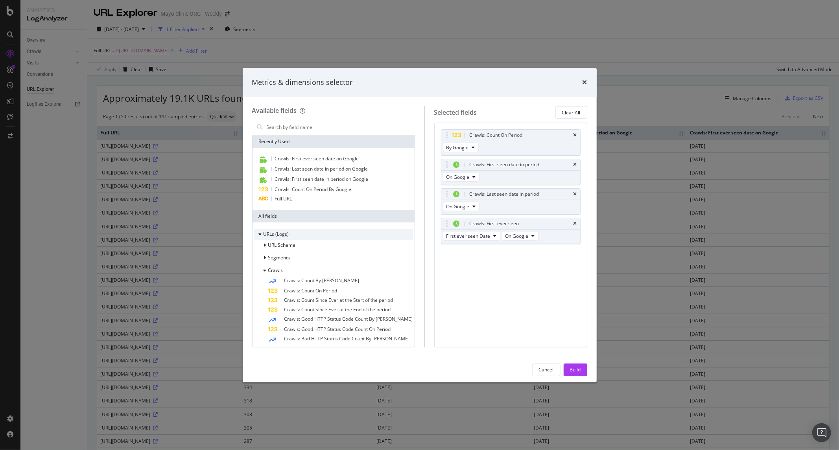
click at [290, 237] on div "URLs (Logs)" at bounding box center [333, 234] width 159 height 11
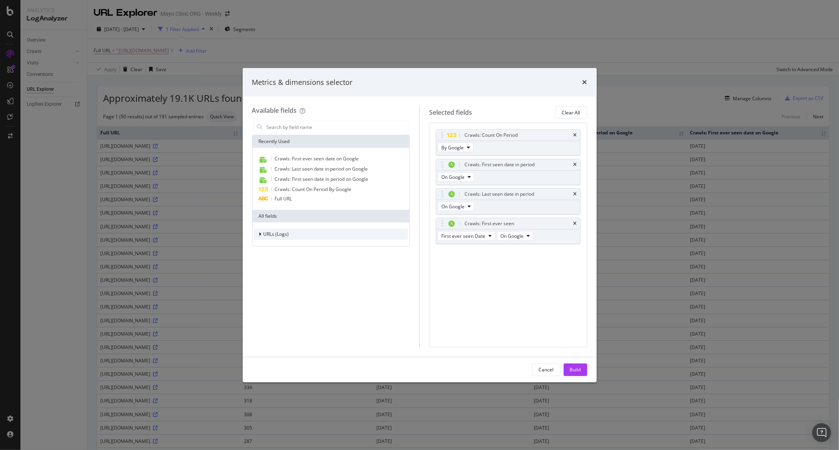
click at [290, 237] on div "URLs (Logs)" at bounding box center [331, 234] width 154 height 11
click at [290, 247] on span "URL Scheme" at bounding box center [282, 245] width 28 height 7
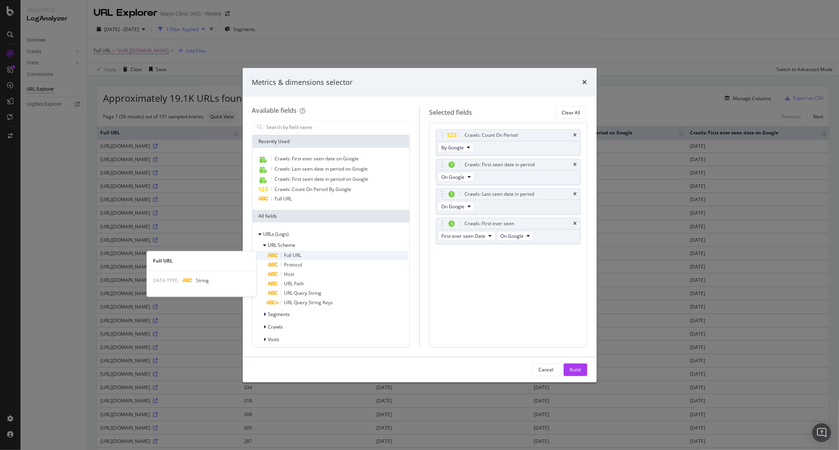
scroll to position [5, 0]
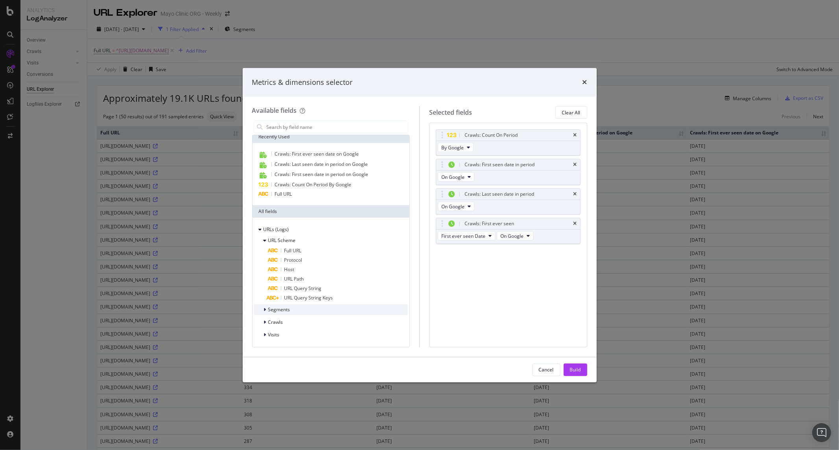
click at [291, 311] on div "Segments" at bounding box center [331, 309] width 154 height 11
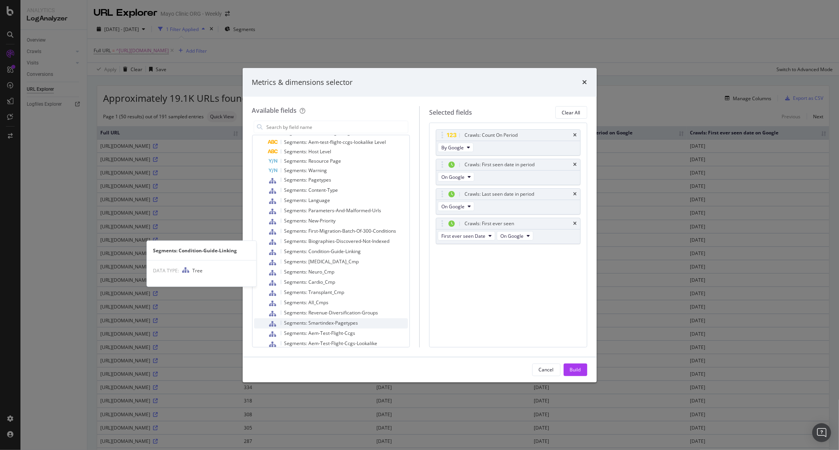
scroll to position [377, 0]
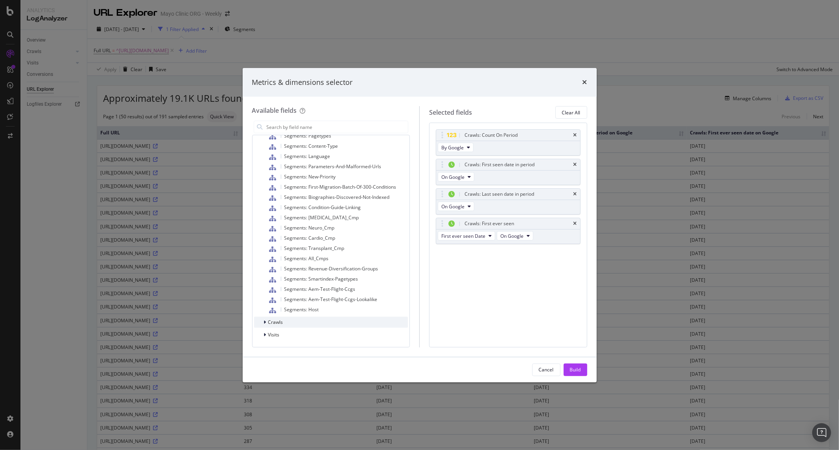
click at [284, 325] on div "Crawls" at bounding box center [331, 322] width 154 height 11
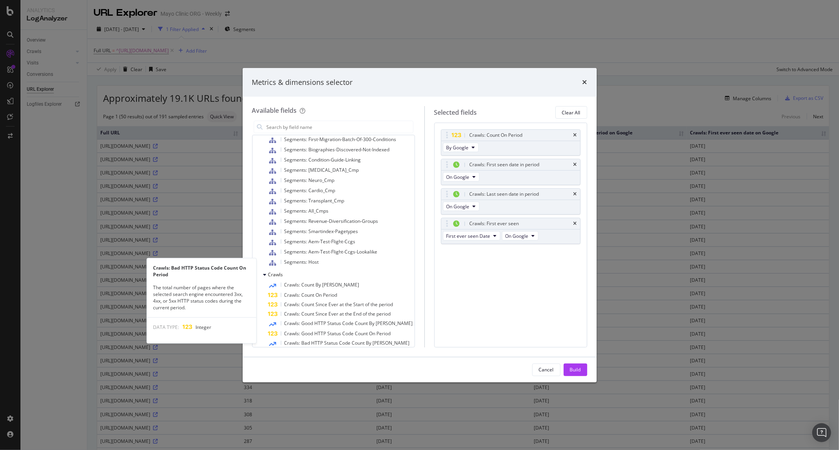
scroll to position [525, 0]
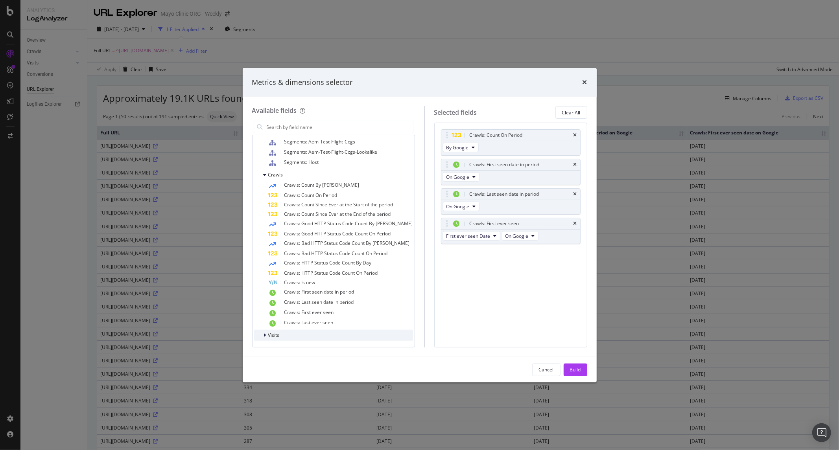
click at [279, 336] on span "Visits" at bounding box center [273, 335] width 11 height 7
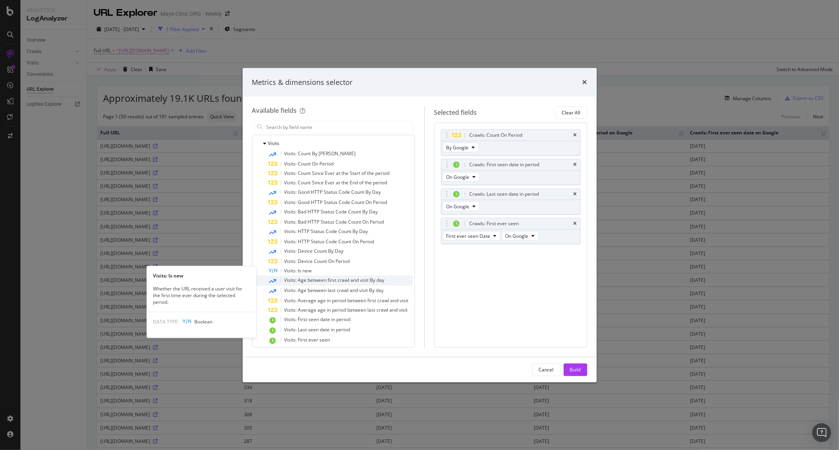
scroll to position [732, 0]
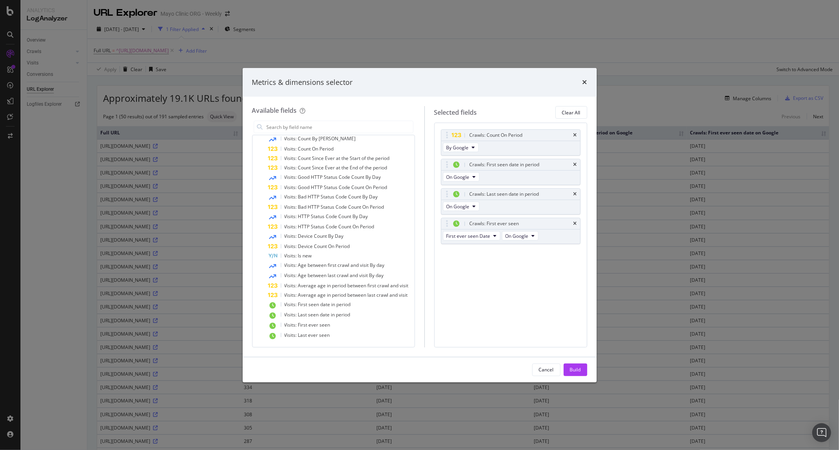
click at [494, 316] on div "Crawls: Count On Period By Google Crawls: First seen date in period On Google C…" at bounding box center [510, 235] width 153 height 224
click at [539, 366] on div "Cancel" at bounding box center [546, 369] width 15 height 7
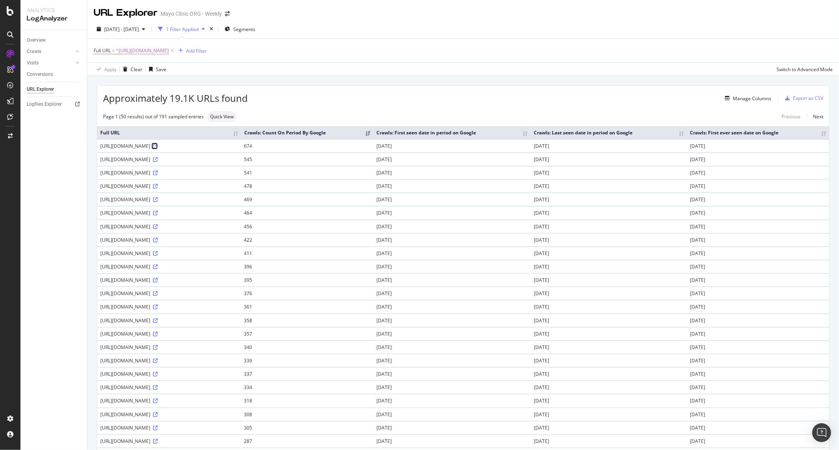
click at [158, 144] on icon at bounding box center [155, 146] width 5 height 5
click at [226, 147] on div "https://www.mayoclinic.org/health/bartholin-cyst/DS00667" at bounding box center [169, 146] width 138 height 7
drag, startPoint x: 177, startPoint y: 146, endPoint x: 228, endPoint y: 147, distance: 50.7
click at [228, 147] on div "https://www.mayoclinic.org/health/bartholin-cyst/DS00667" at bounding box center [169, 146] width 138 height 7
copy div "bartholin-cyst/DS00667"
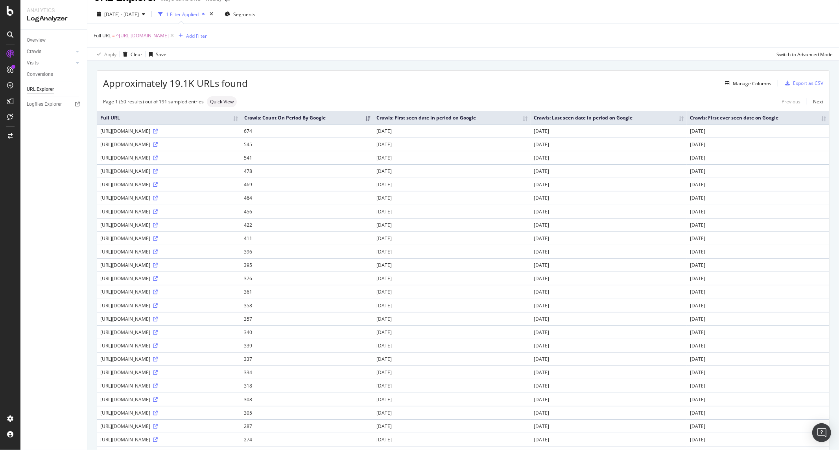
scroll to position [0, 0]
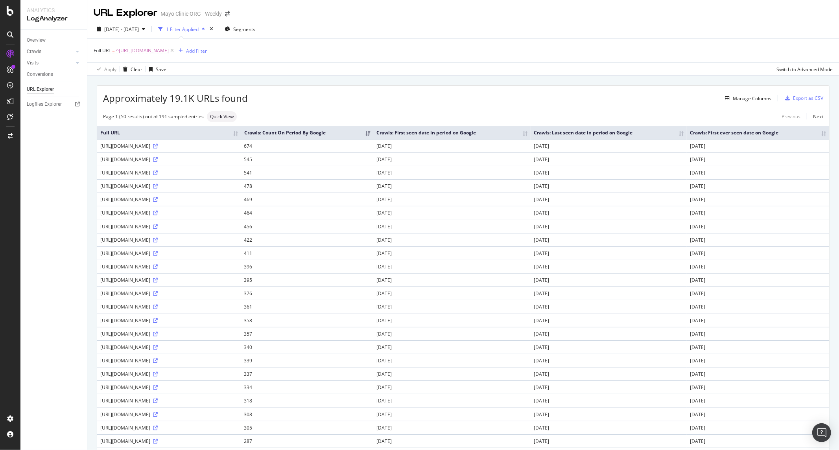
click at [383, 74] on div "Apply Clear Save Switch to Advanced Mode" at bounding box center [462, 69] width 751 height 13
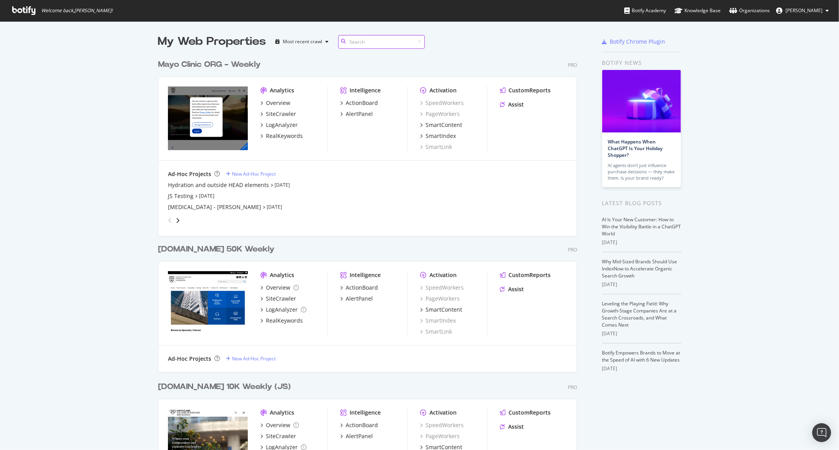
scroll to position [1117, 418]
